Goal: Information Seeking & Learning: Learn about a topic

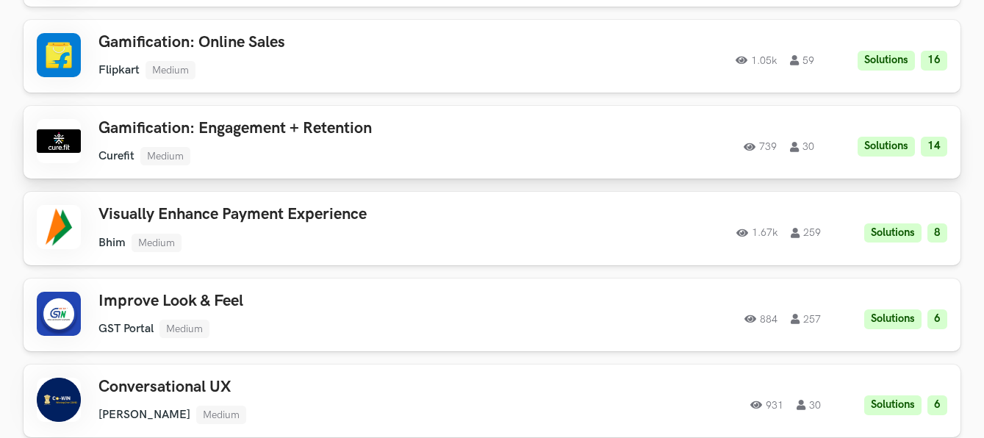
scroll to position [1250, 0]
